Goal: Entertainment & Leisure: Consume media (video, audio)

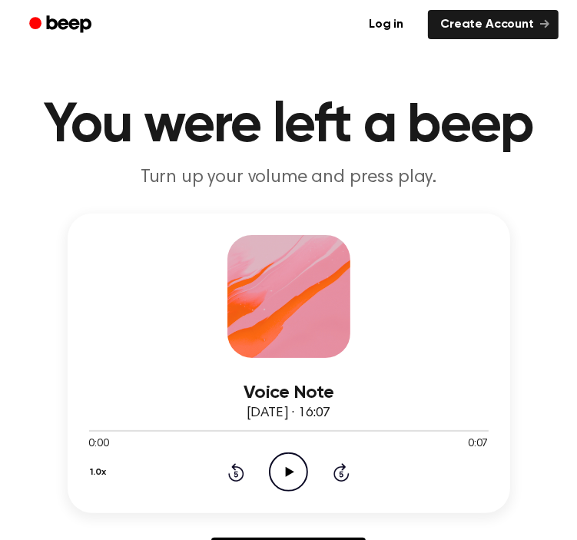
click at [286, 456] on icon "Play Audio" at bounding box center [288, 471] width 39 height 39
click at [293, 464] on icon "Play Audio" at bounding box center [288, 471] width 39 height 39
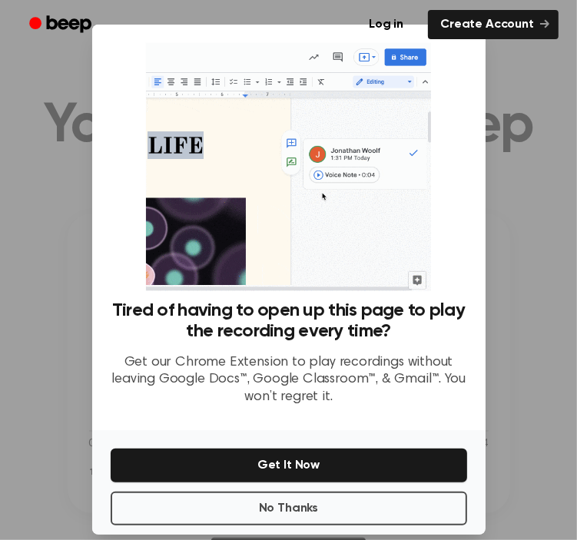
click at [495, 217] on div at bounding box center [288, 270] width 577 height 540
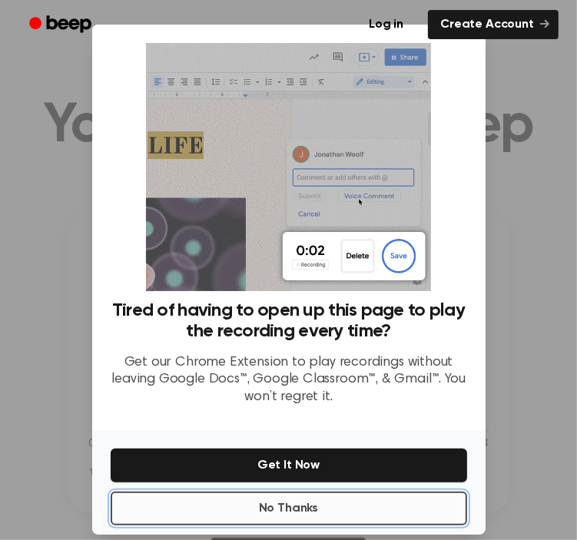
click at [316, 508] on button "No Thanks" at bounding box center [289, 509] width 356 height 34
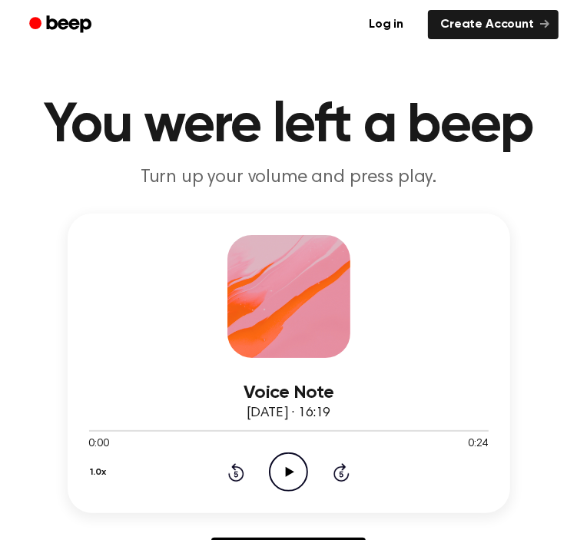
click at [279, 465] on icon "Play Audio" at bounding box center [288, 471] width 39 height 39
click at [283, 466] on icon "Play Audio" at bounding box center [288, 471] width 39 height 39
